Goal: Task Accomplishment & Management: Manage account settings

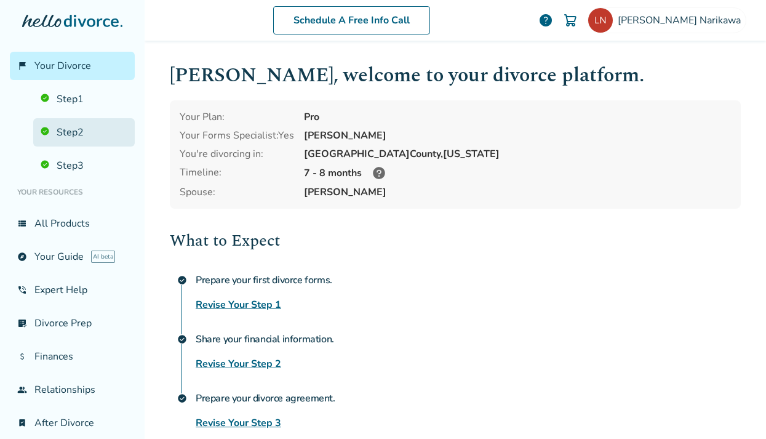
click at [87, 133] on link "Step 2" at bounding box center [84, 132] width 102 height 28
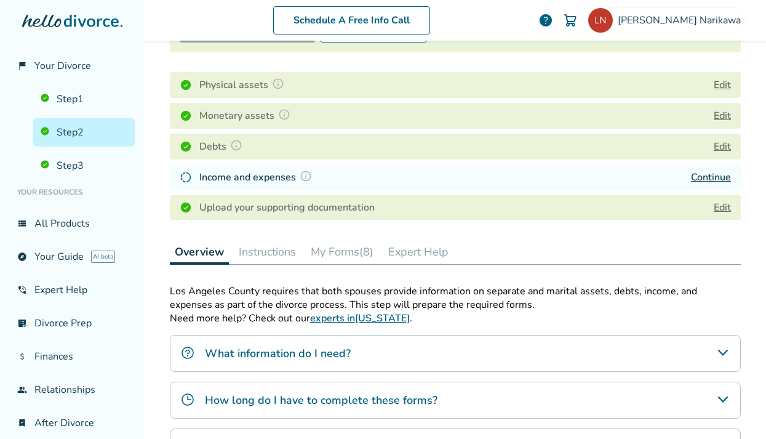
scroll to position [170, 0]
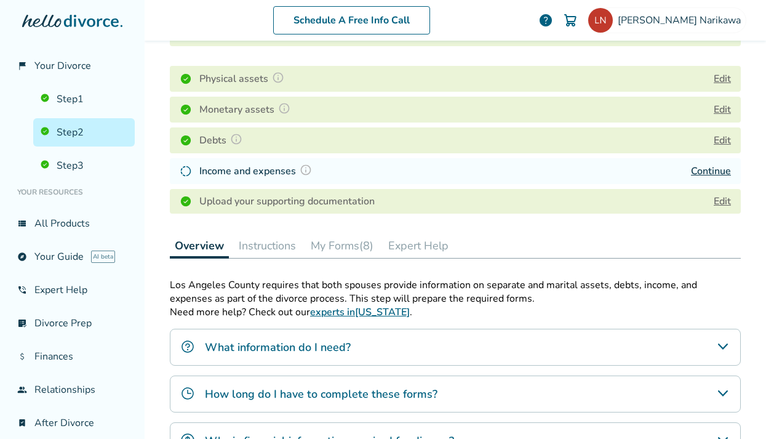
click at [352, 245] on button "My Forms (8)" at bounding box center [342, 245] width 73 height 25
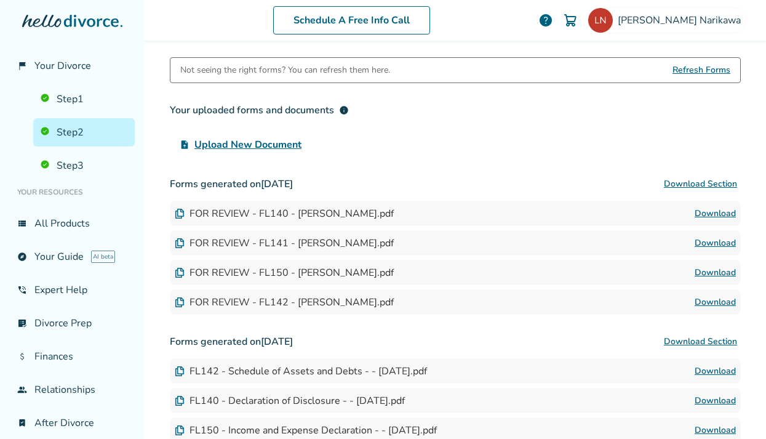
scroll to position [394, 0]
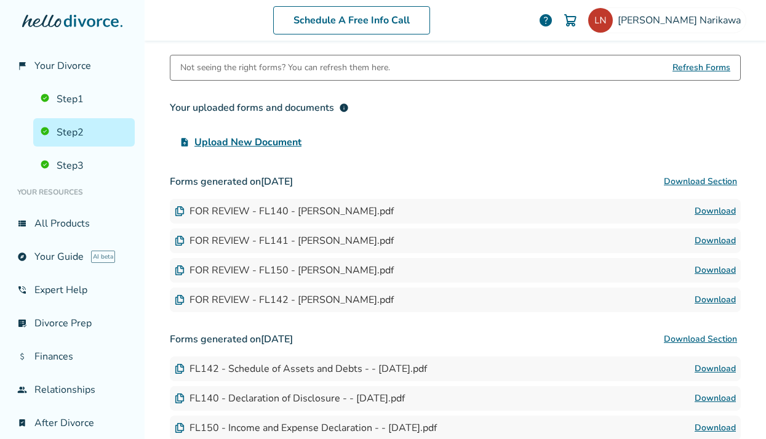
click at [684, 178] on button "Download Section" at bounding box center [700, 181] width 81 height 25
